Goal: Information Seeking & Learning: Learn about a topic

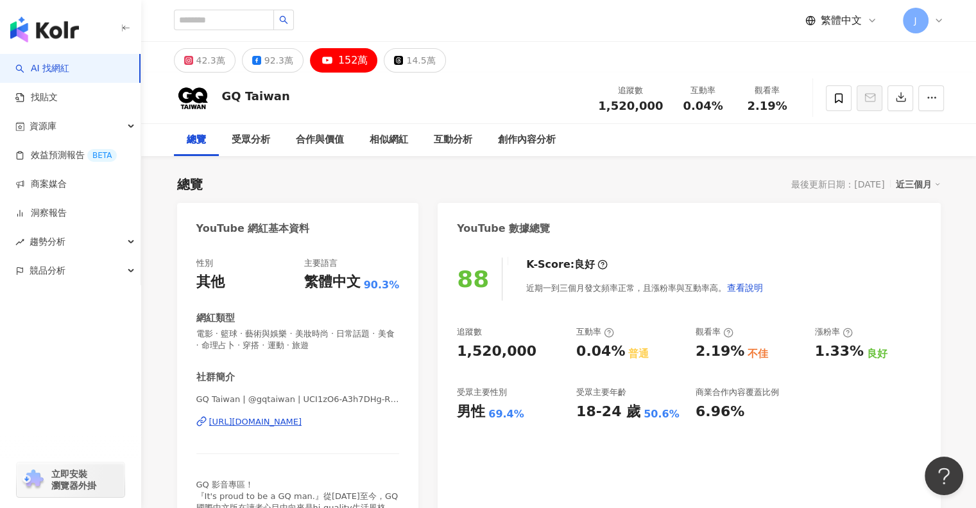
click at [770, 191] on div "總覽 最後更新日期：2025/10/1 近三個月" at bounding box center [559, 184] width 764 height 18
drag, startPoint x: 172, startPoint y: 332, endPoint x: 149, endPoint y: 348, distance: 28.1
